Goal: Information Seeking & Learning: Learn about a topic

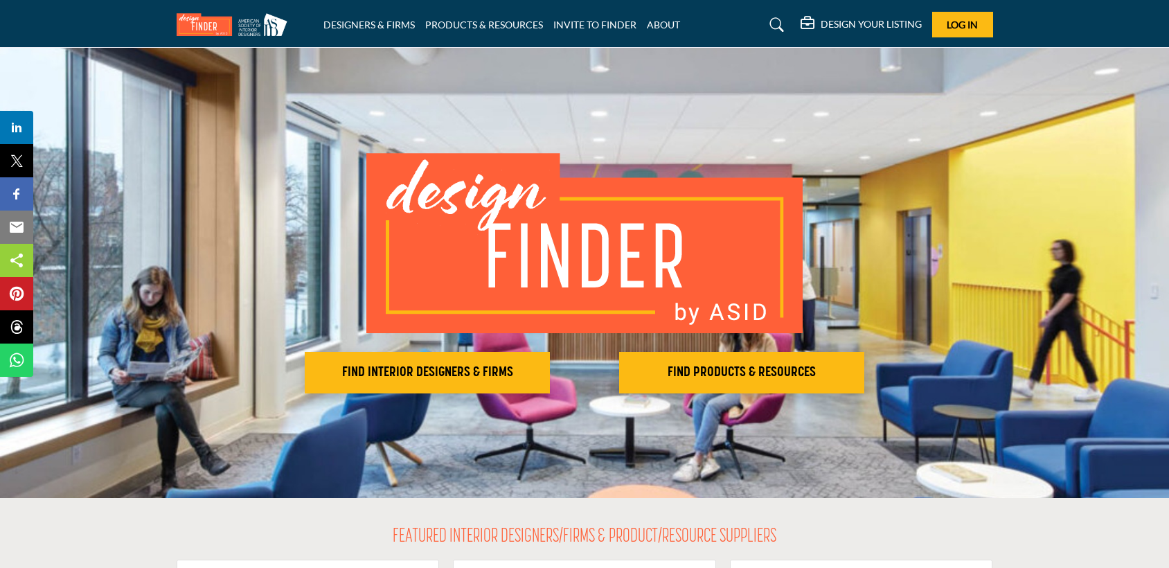
drag, startPoint x: 1024, startPoint y: 0, endPoint x: 783, endPoint y: 125, distance: 271.2
click at [783, 125] on div "FIND INTERIOR DESIGNERS & FIRMS FIND PRODUCTS & RESOURCES" at bounding box center [584, 273] width 1169 height 450
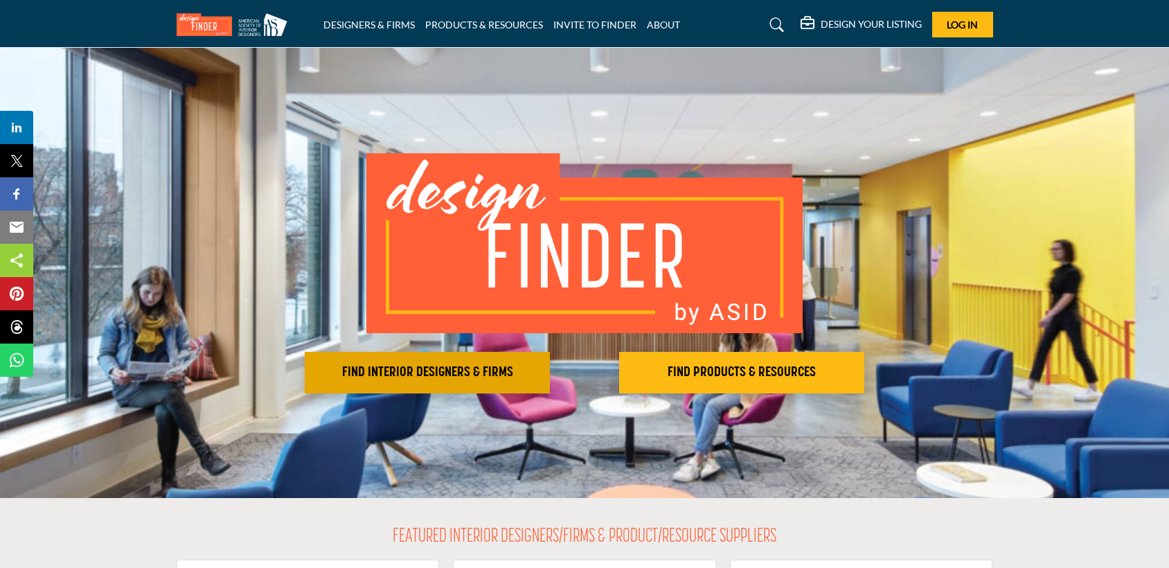
click at [444, 368] on h2 "FIND INTERIOR DESIGNERS & FIRMS" at bounding box center [427, 372] width 237 height 17
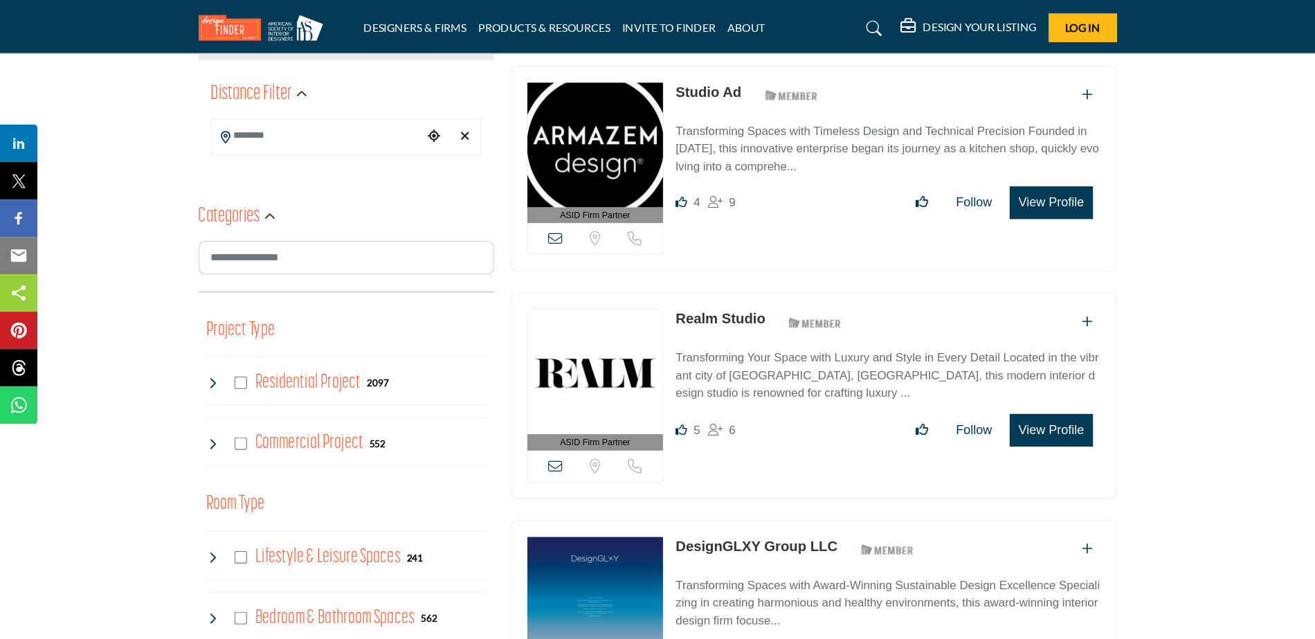
scroll to position [332, 0]
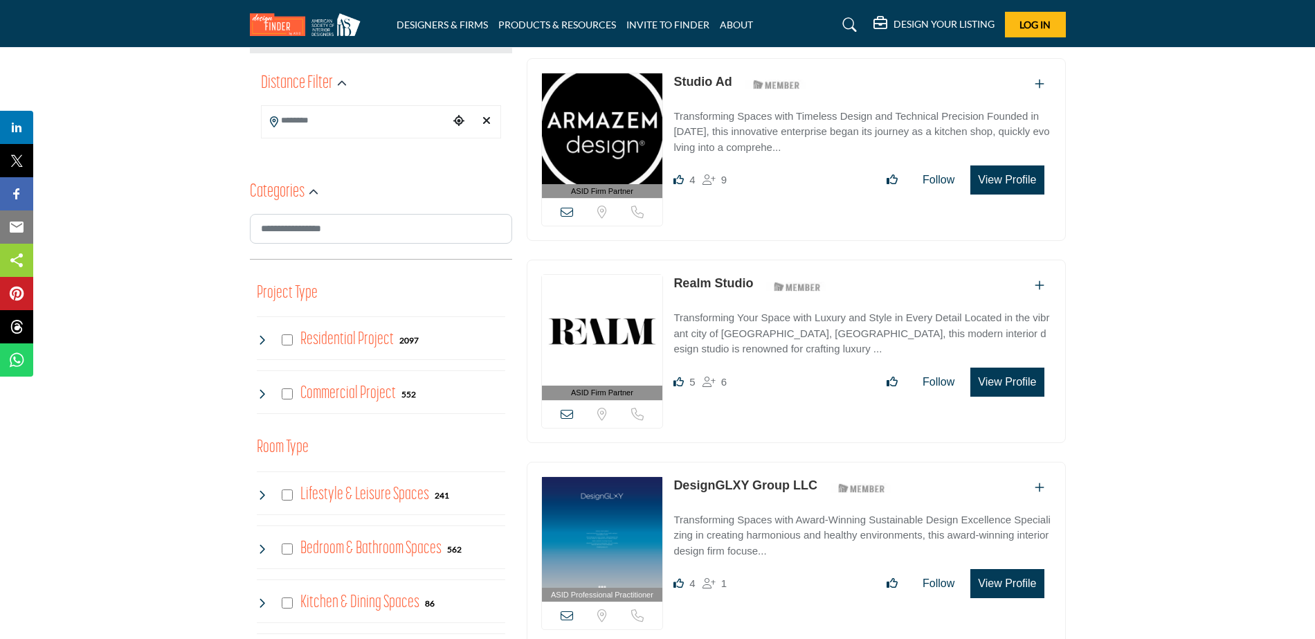
drag, startPoint x: 1098, startPoint y: 2, endPoint x: 795, endPoint y: 182, distance: 352.0
click at [795, 182] on div "Likes 4 9 View full profile in new tab." at bounding box center [862, 179] width 377 height 29
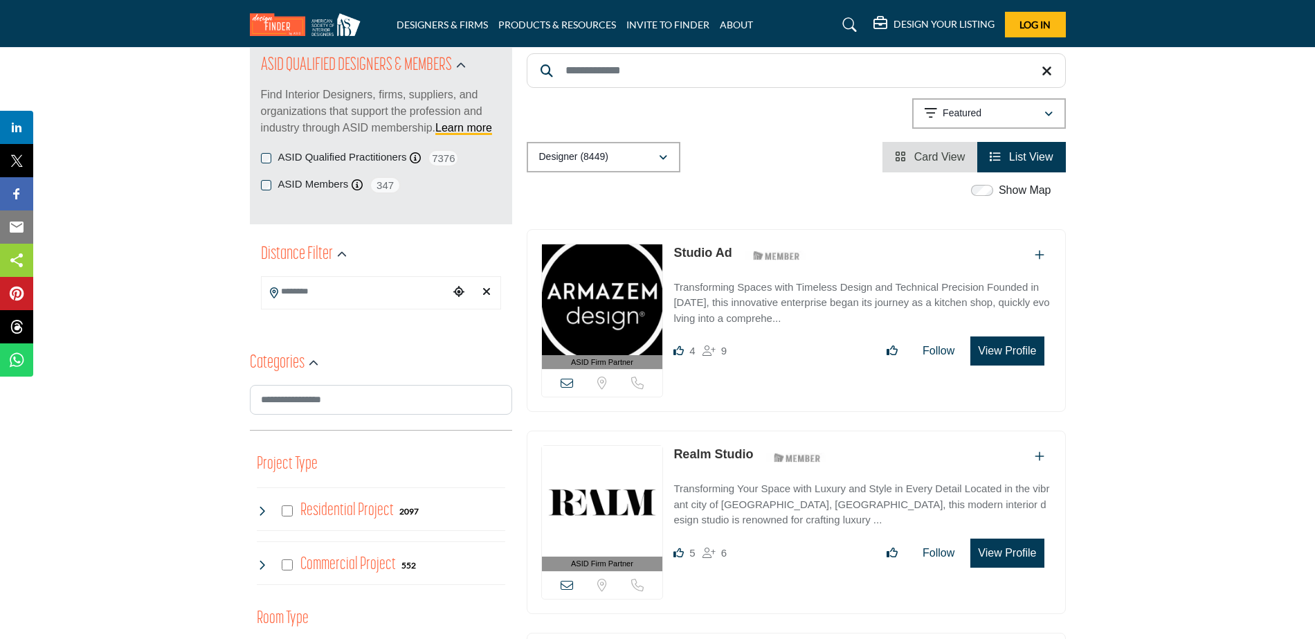
scroll to position [150, 0]
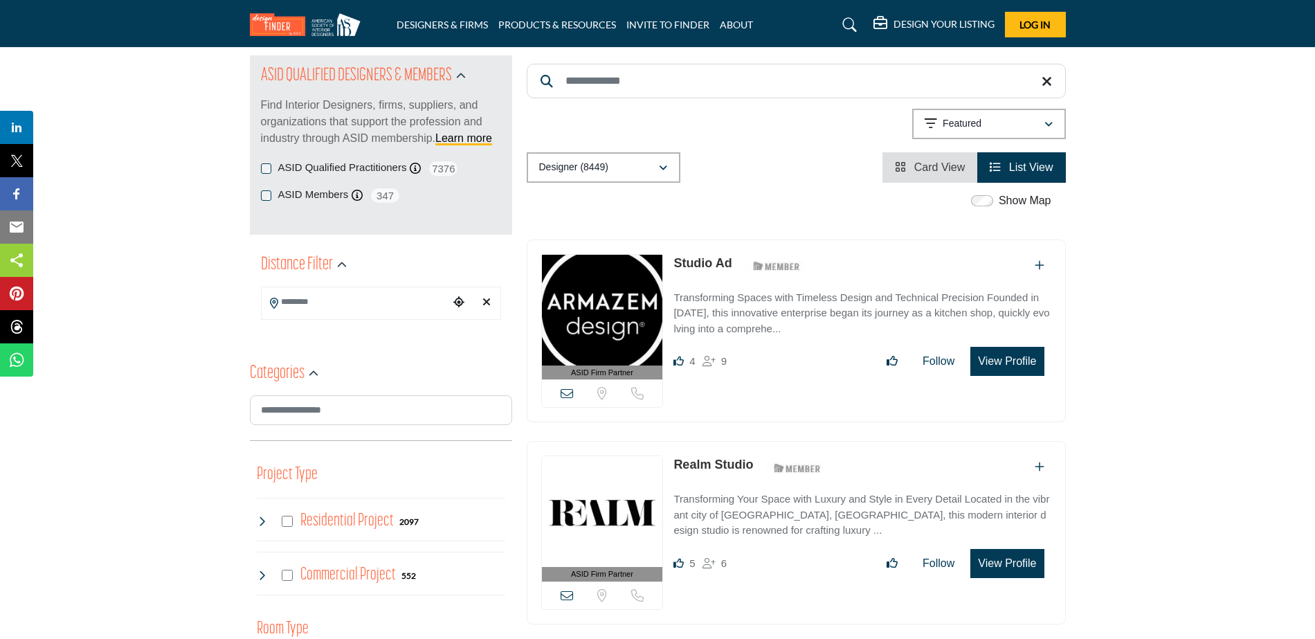
click at [595, 307] on img at bounding box center [602, 310] width 121 height 111
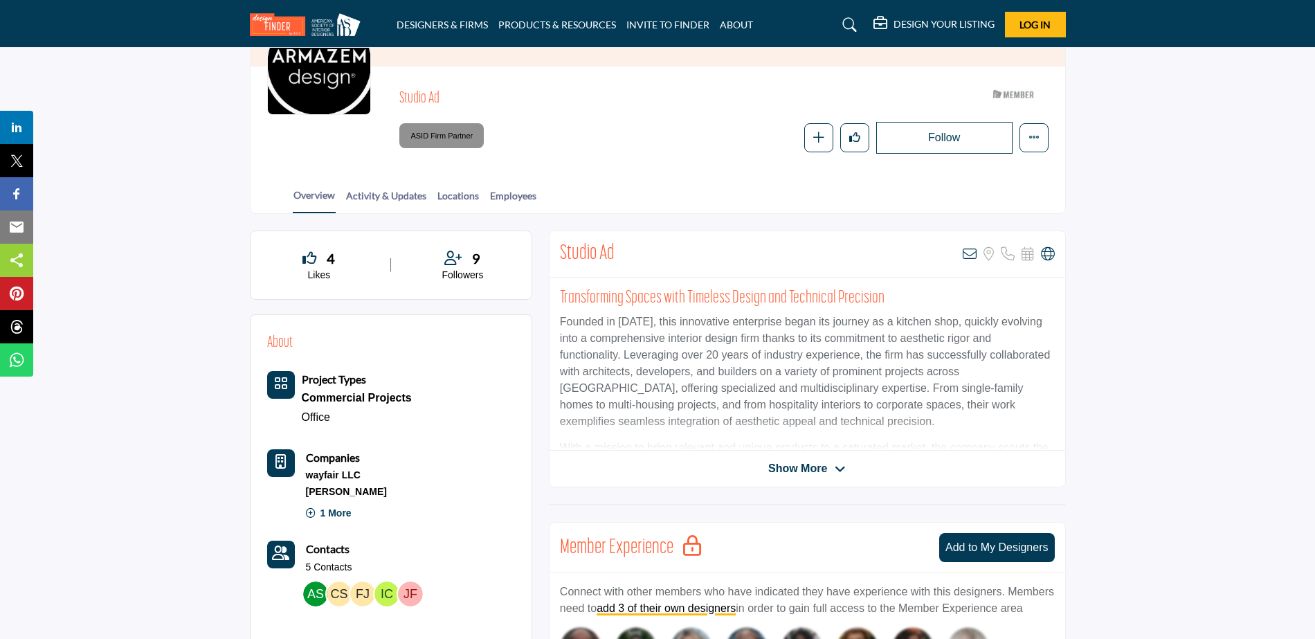
scroll to position [135, 0]
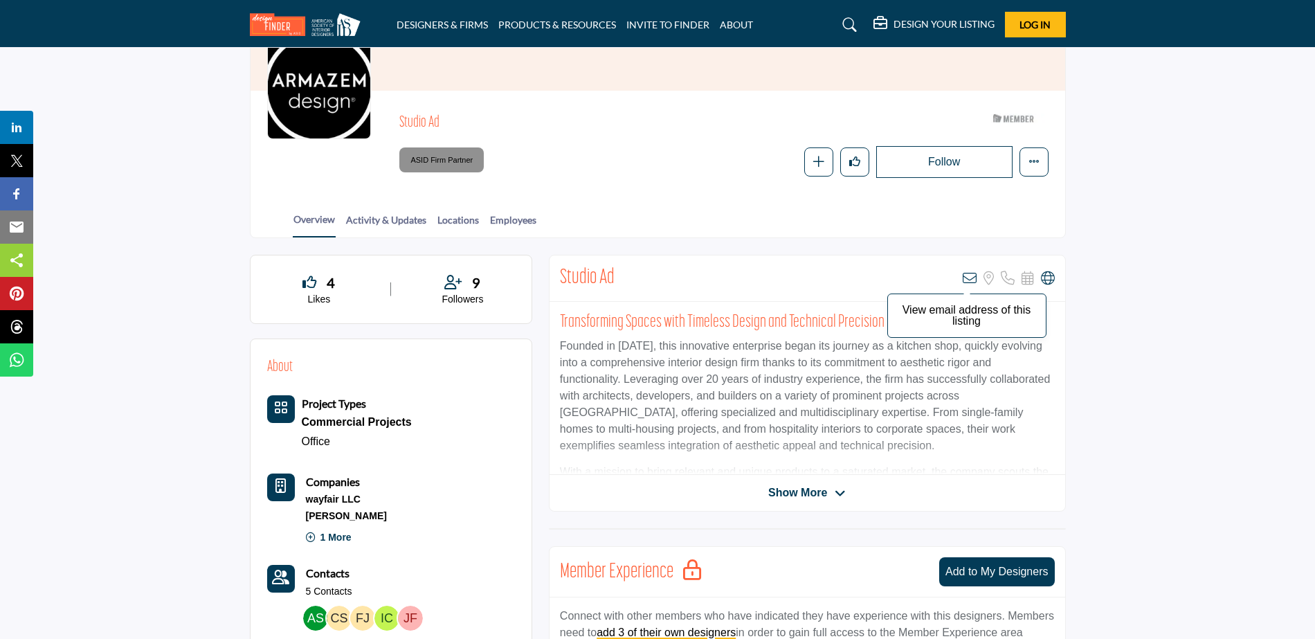
click at [971, 275] on icon at bounding box center [970, 278] width 14 height 14
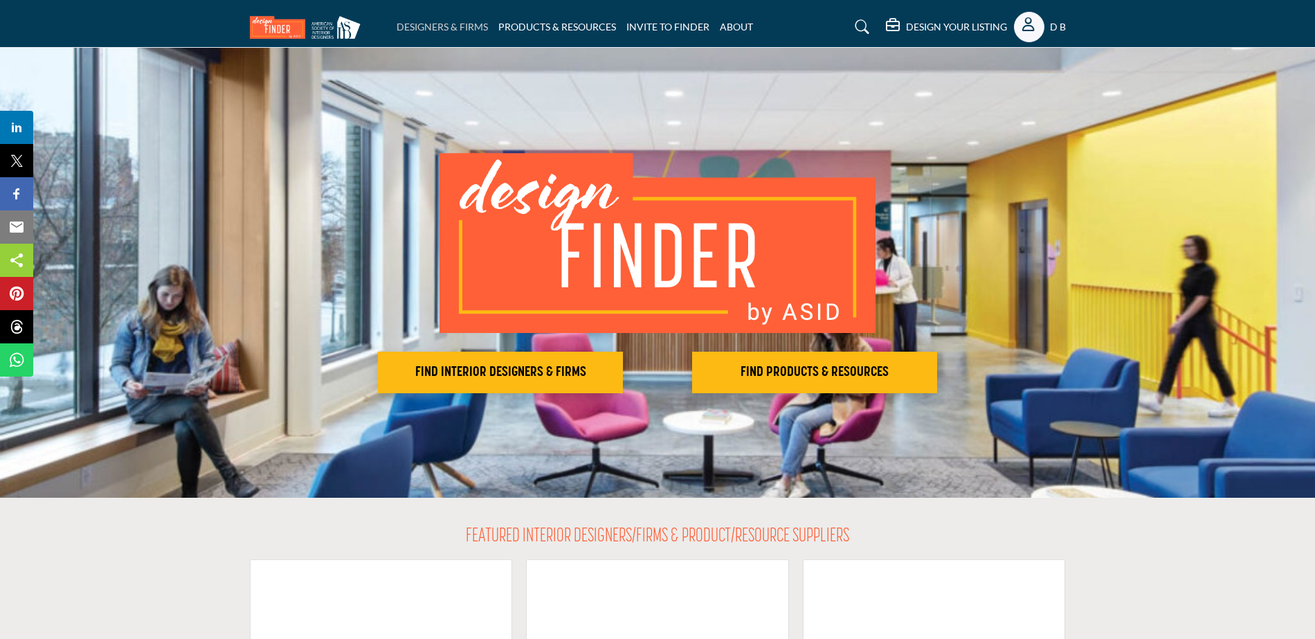
click at [454, 27] on link "DESIGNERS & FIRMS" at bounding box center [442, 27] width 91 height 12
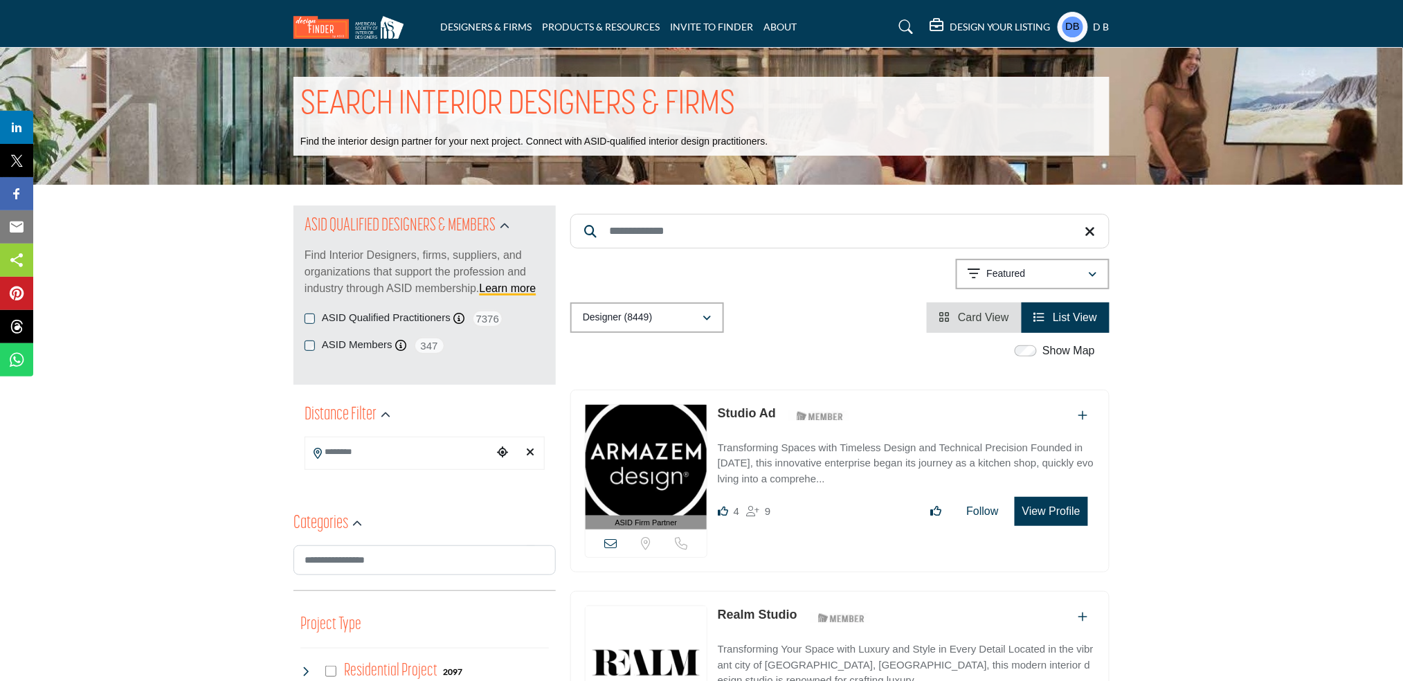
drag, startPoint x: 1270, startPoint y: 0, endPoint x: 939, endPoint y: 219, distance: 396.7
click at [939, 219] on input "Search Keyword" at bounding box center [839, 231] width 539 height 35
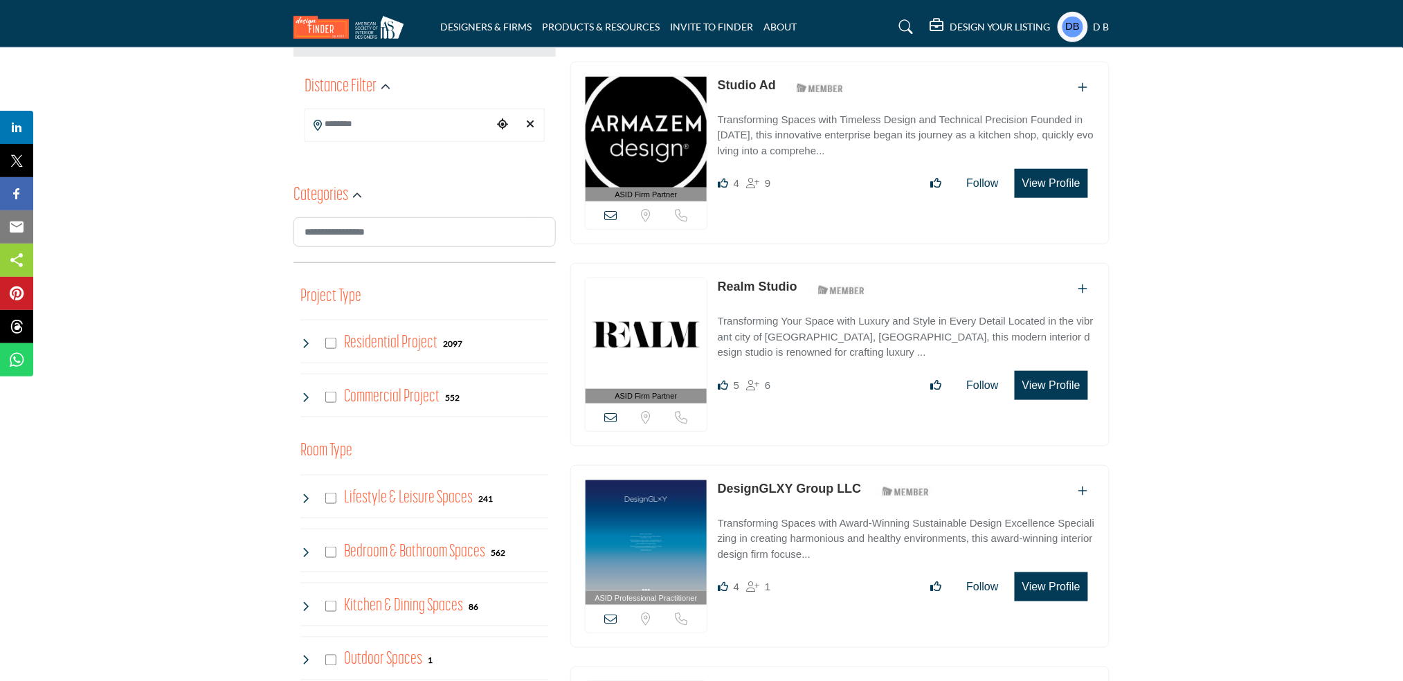
scroll to position [332, 0]
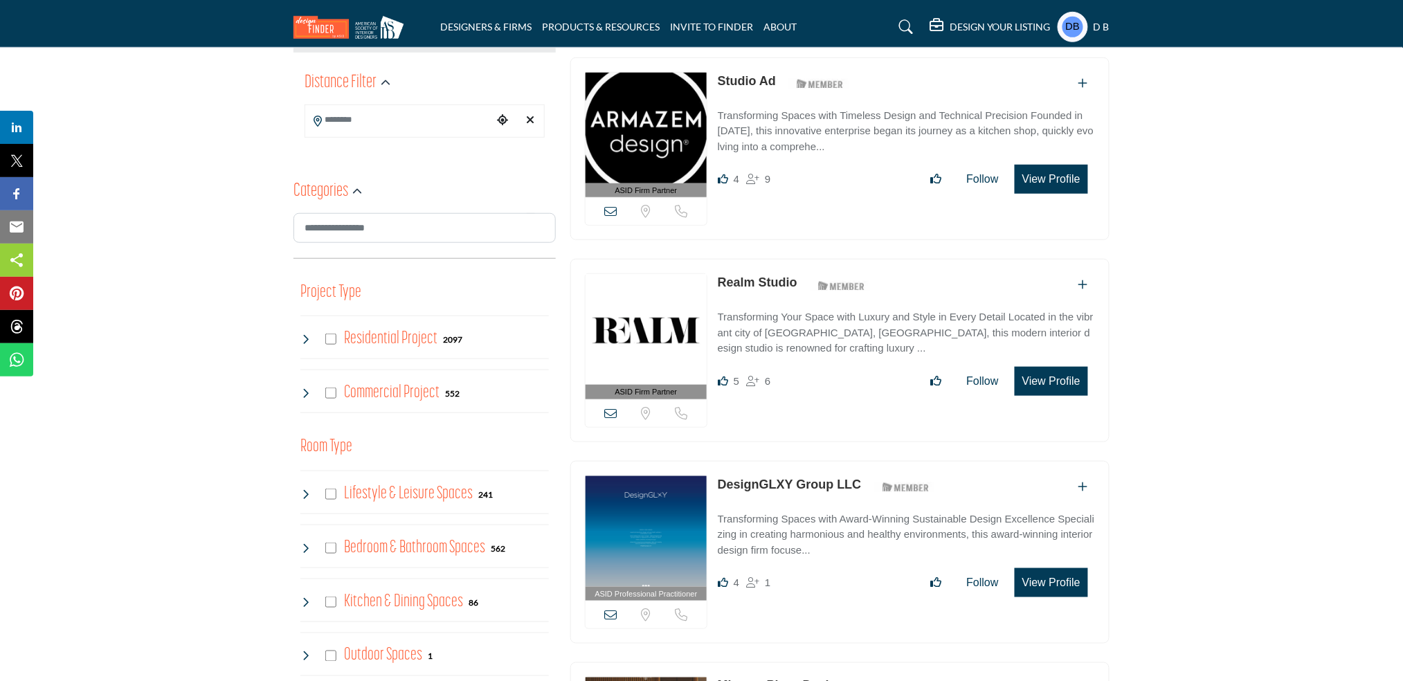
click at [750, 81] on link "Studio Ad" at bounding box center [747, 81] width 58 height 14
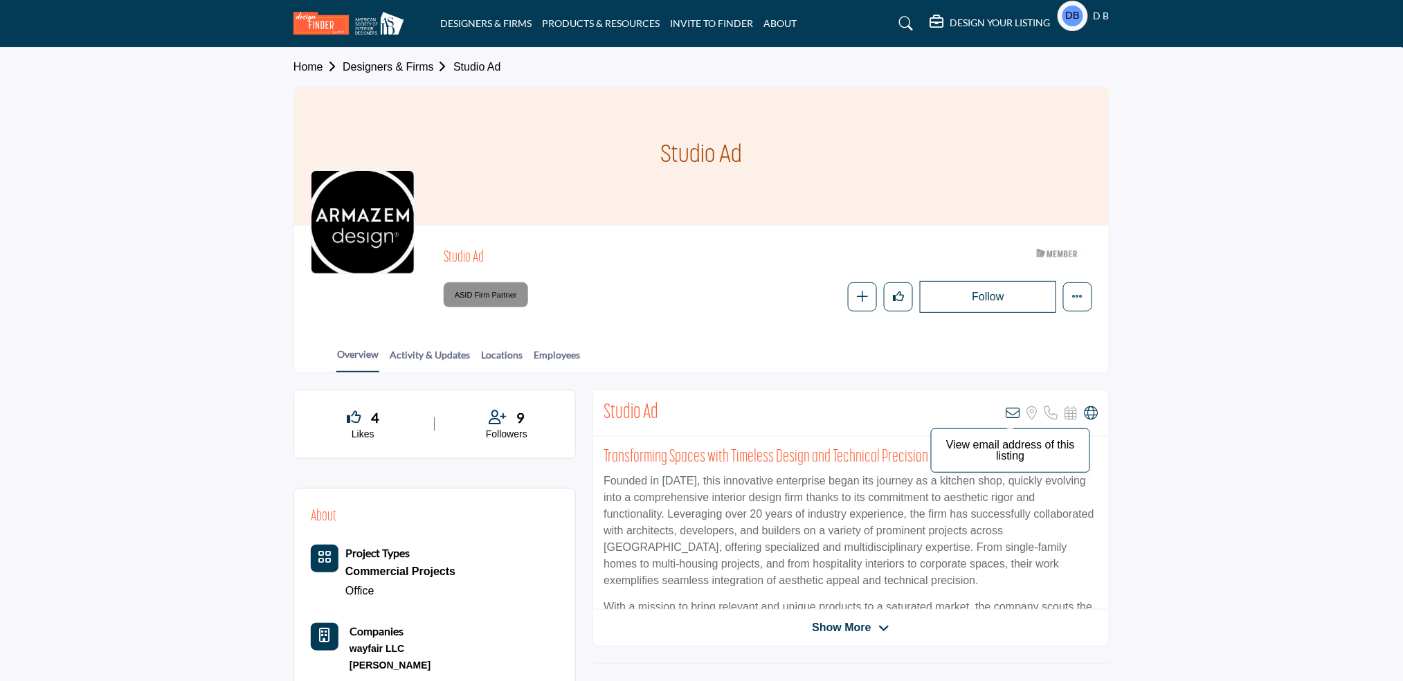
click at [1016, 409] on icon at bounding box center [1014, 413] width 14 height 14
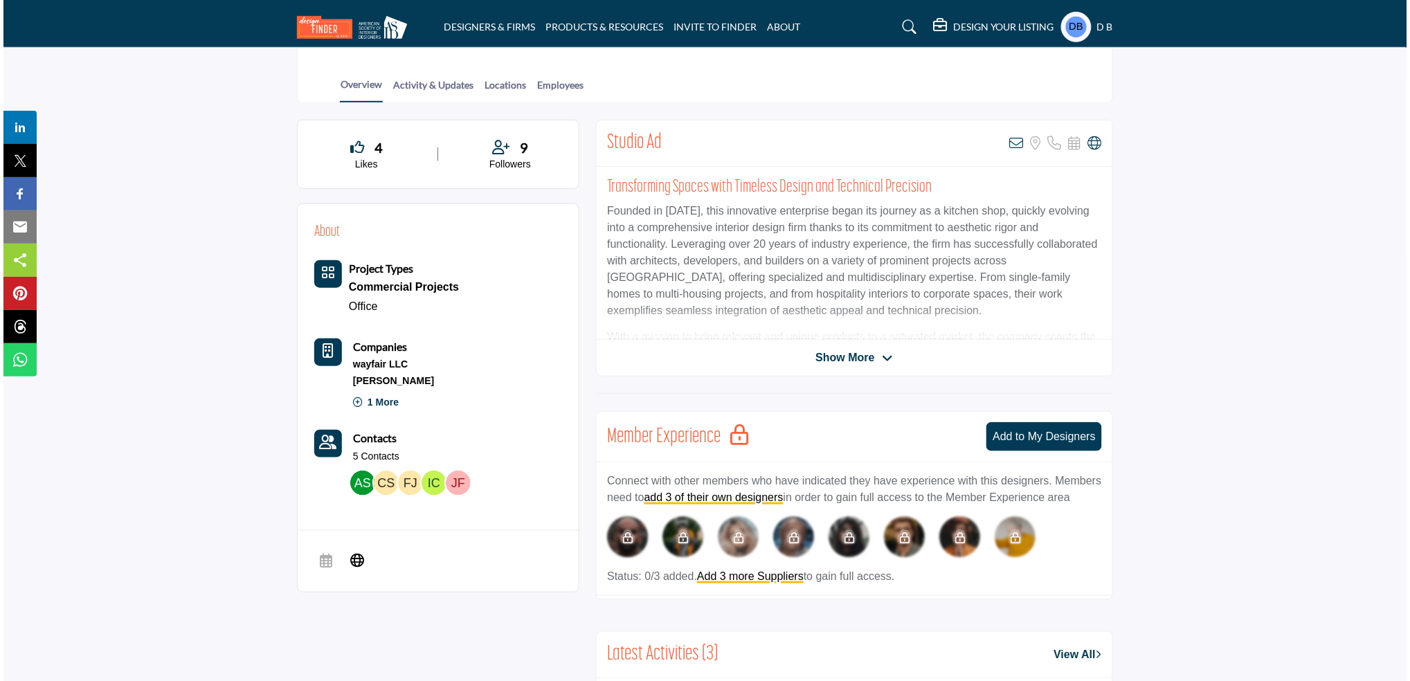
scroll to position [273, 0]
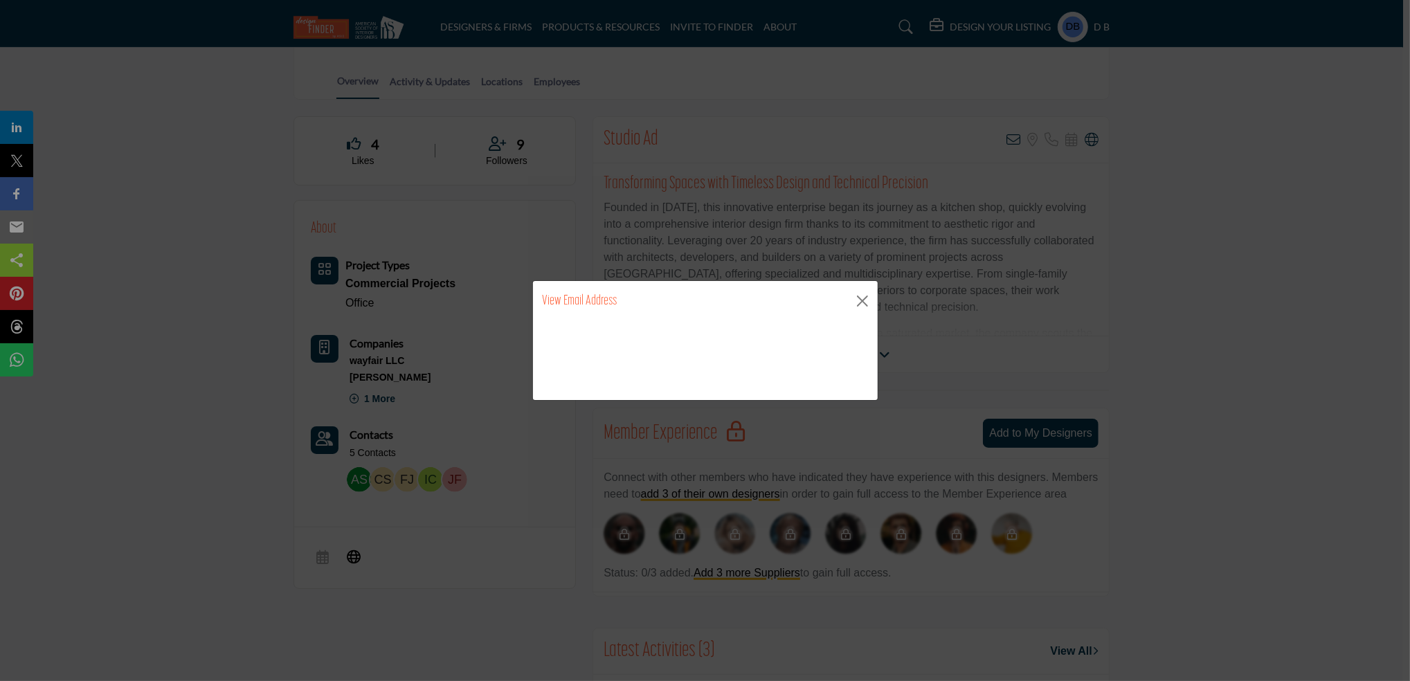
click at [1402, 150] on html "DESIGNERS & FIRMS PRODUCTS & RESOURCES INVITE TO FINDER ABOUT" at bounding box center [705, 591] width 1410 height 1729
